Goal: Navigation & Orientation: Find specific page/section

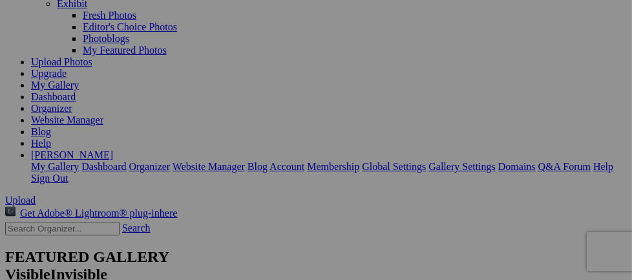
scroll to position [118, 0]
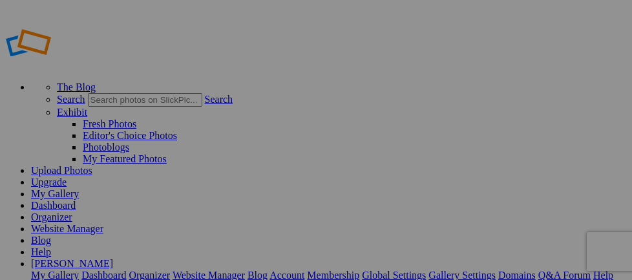
scroll to position [118, 0]
